Goal: Information Seeking & Learning: Learn about a topic

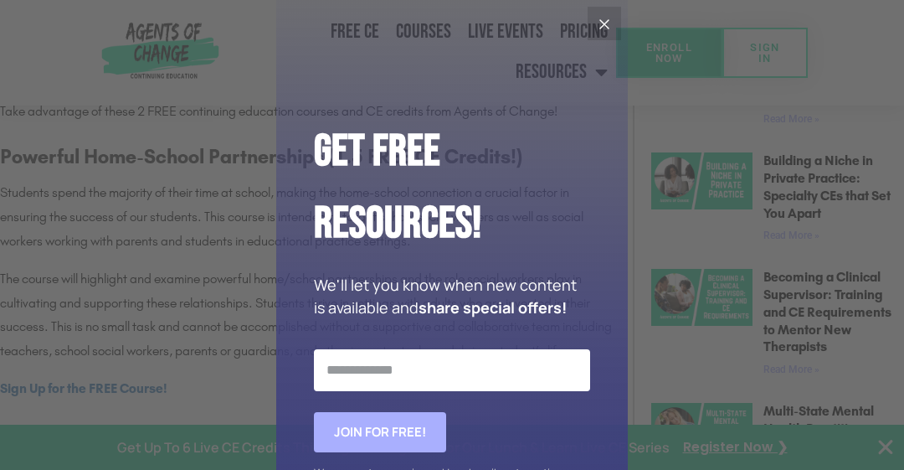
scroll to position [890, 0]
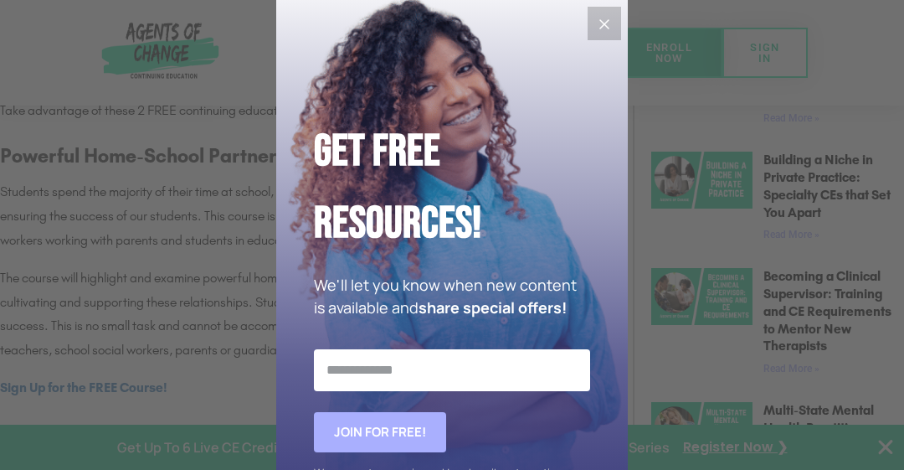
click at [599, 27] on icon "Close" at bounding box center [604, 24] width 10 height 10
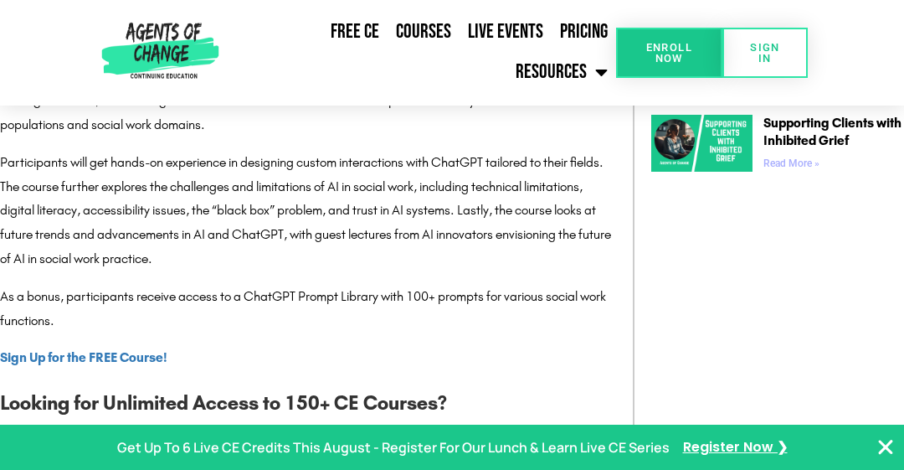
scroll to position [1400, 0]
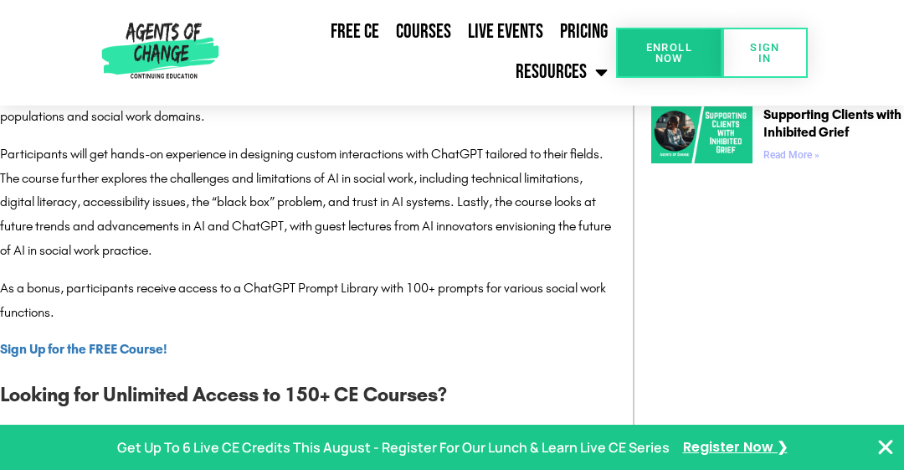
click at [215, 206] on span "Participants will get hands-on experience in designing custom interactions with…" at bounding box center [305, 202] width 611 height 112
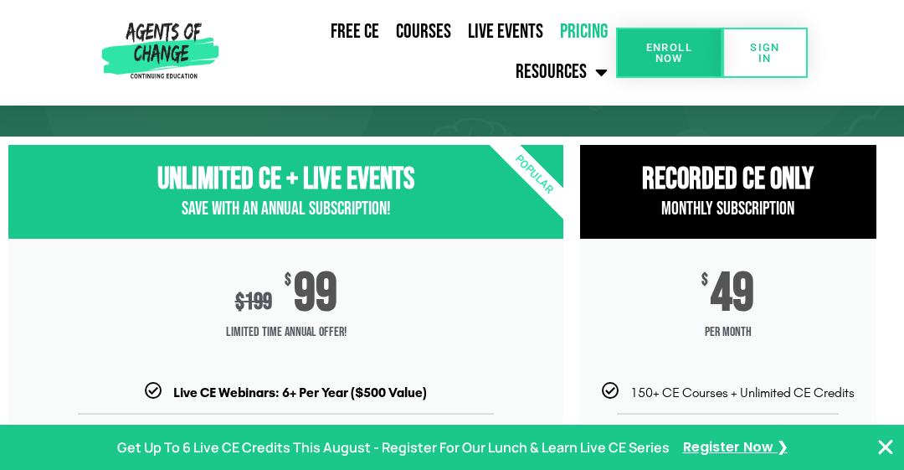
scroll to position [110, 0]
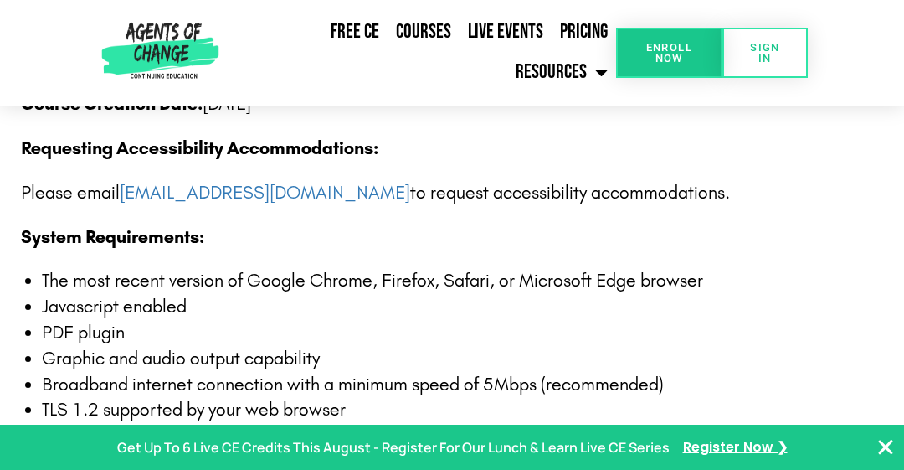
scroll to position [2862, 0]
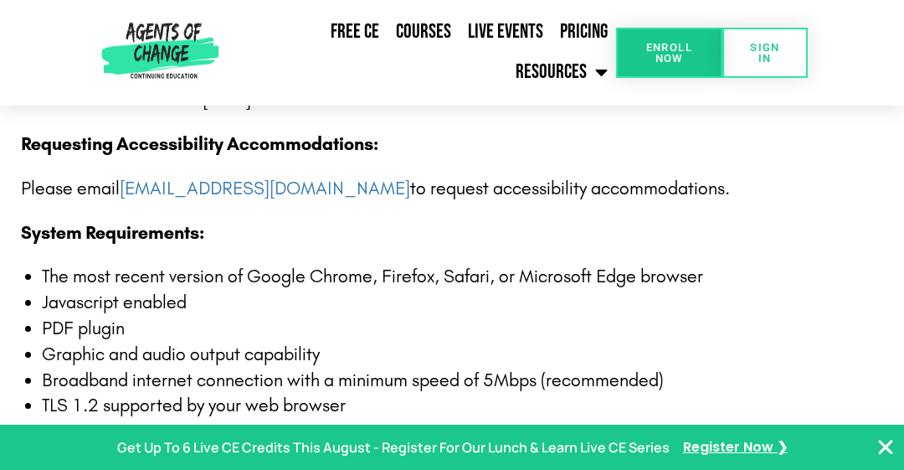
drag, startPoint x: 519, startPoint y: 207, endPoint x: 404, endPoint y: 237, distance: 118.6
click at [404, 237] on p "System Requirements:" at bounding box center [462, 233] width 883 height 26
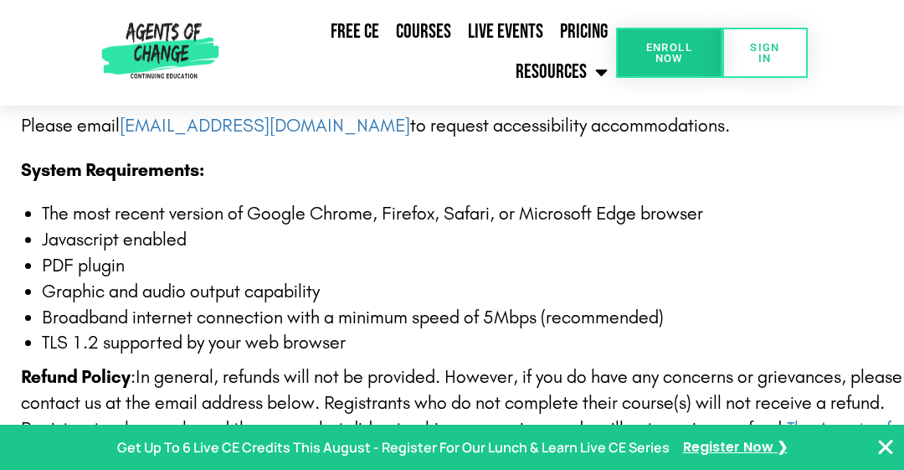
scroll to position [2929, 0]
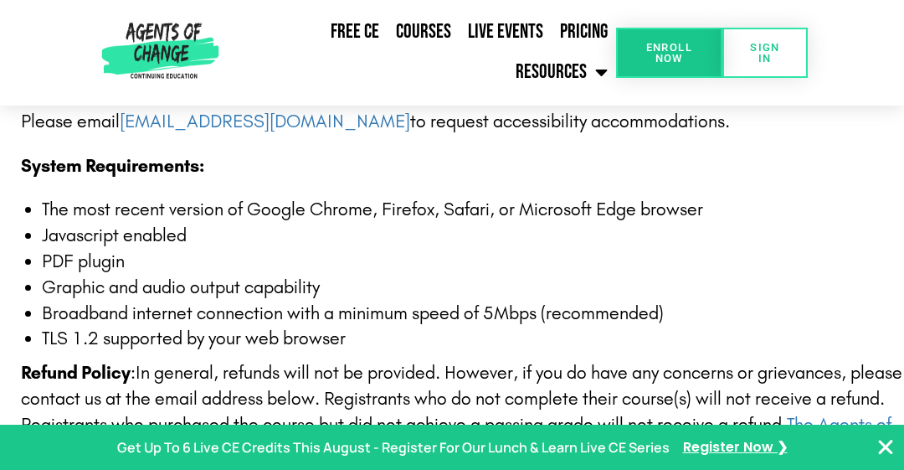
drag, startPoint x: 404, startPoint y: 237, endPoint x: 411, endPoint y: 225, distance: 13.5
click at [411, 225] on li "Javascript enabled" at bounding box center [473, 236] width 862 height 26
